Goal: Transaction & Acquisition: Purchase product/service

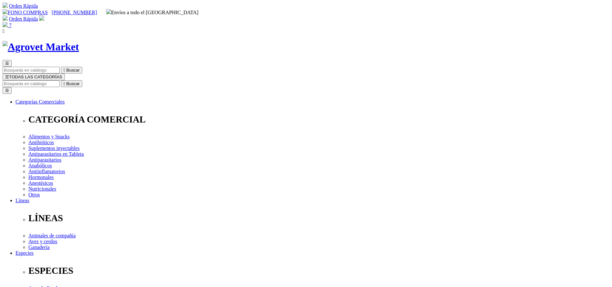
select select "5"
click at [60, 80] on input "Buscar" at bounding box center [31, 83] width 57 height 7
type input "tri"
click at [61, 80] on button " Buscar" at bounding box center [71, 83] width 21 height 7
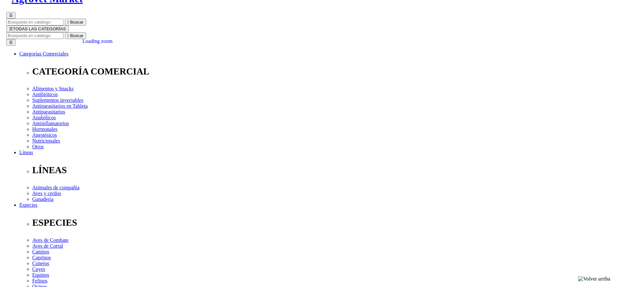
scroll to position [145, 0]
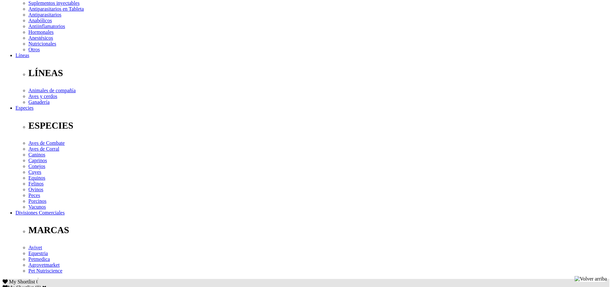
copy div "Para el tratamiento y control simultáneo de todas las parasitosis internas: nem…"
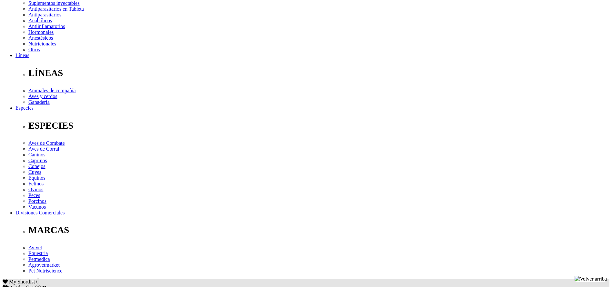
drag, startPoint x: 368, startPoint y: 53, endPoint x: 368, endPoint y: 57, distance: 3.9
select select "5"
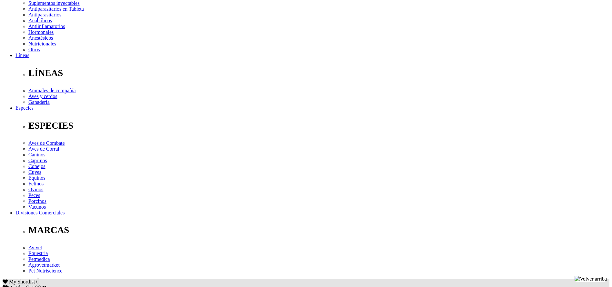
select select "36"
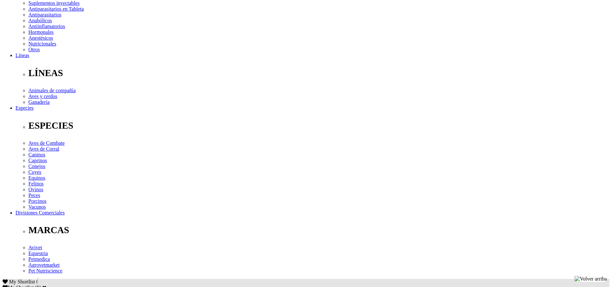
select select "36"
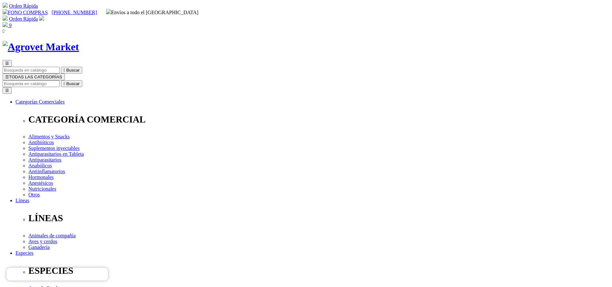
click at [60, 80] on input "Buscar" at bounding box center [31, 83] width 57 height 7
type input "MEADO"
click at [98, 80] on button " Buscar" at bounding box center [108, 83] width 21 height 7
